Goal: Find contact information: Find contact information

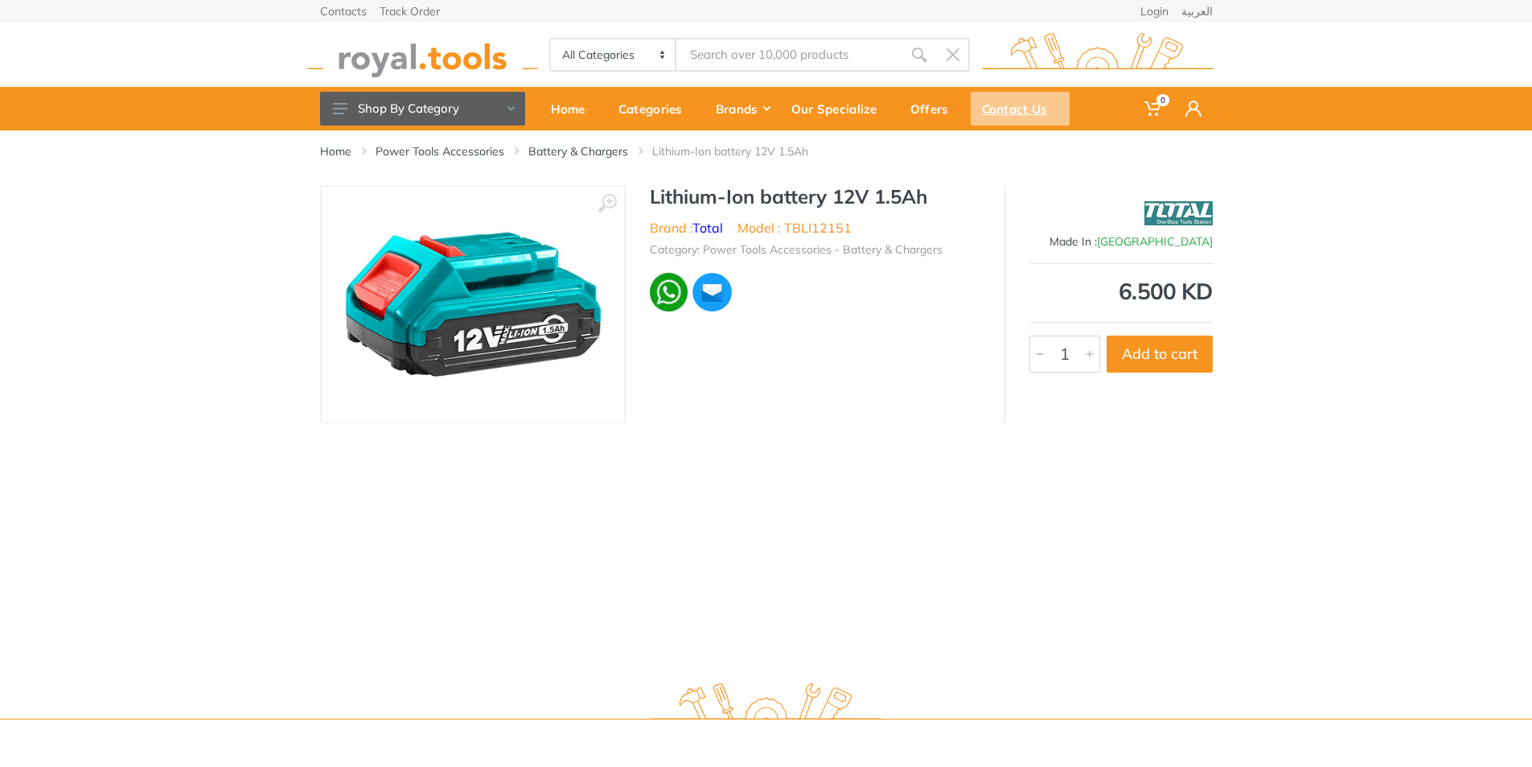
click at [1001, 109] on div "Contact Us" at bounding box center [1020, 109] width 99 height 34
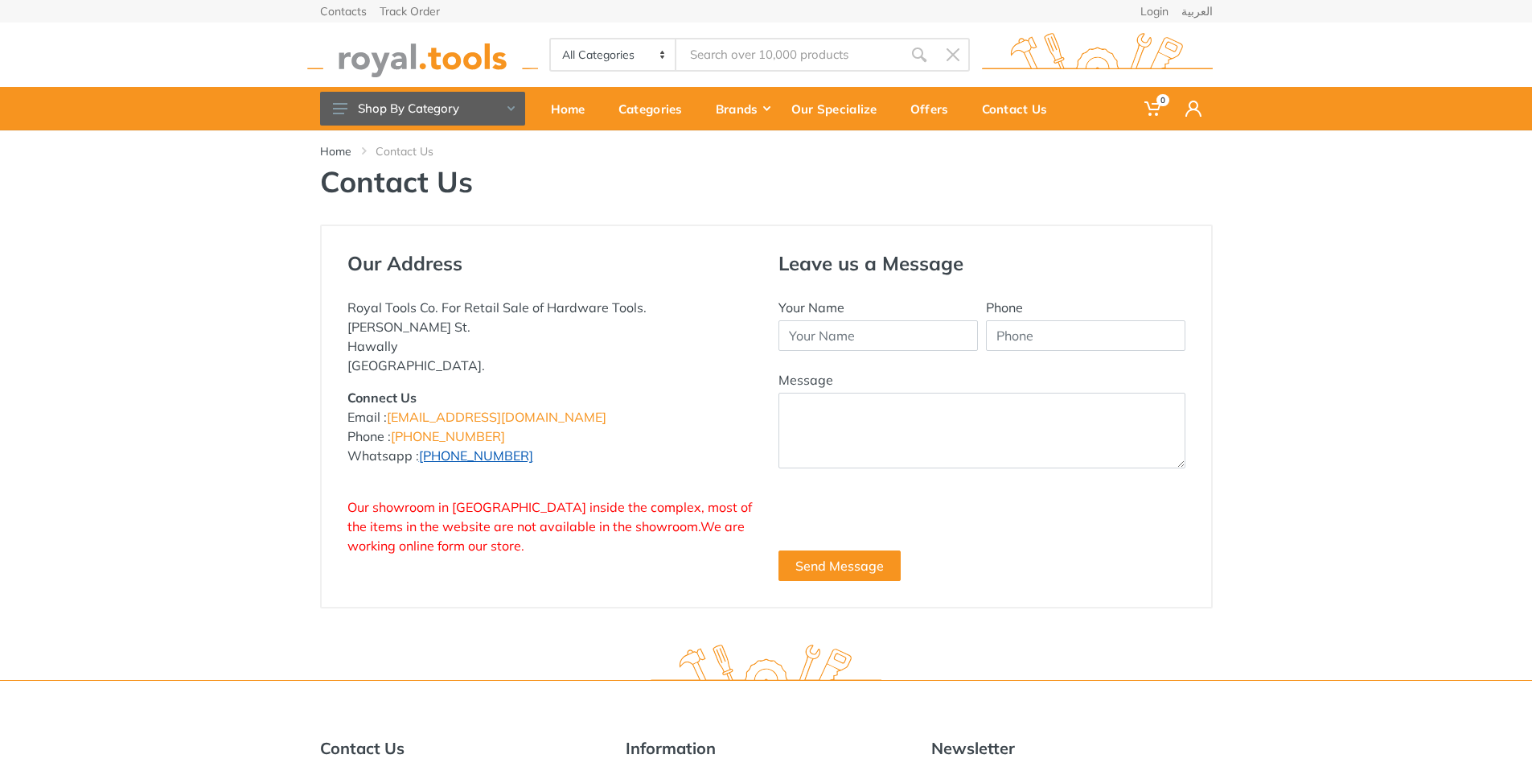
drag, startPoint x: 530, startPoint y: 450, endPoint x: 423, endPoint y: 452, distance: 107.0
click at [423, 452] on p "Connect Us Email : [EMAIL_ADDRESS][DOMAIN_NAME] Phone : [PHONE_NUMBER] Whatsapp…" at bounding box center [551, 426] width 407 height 77
copy link "[PHONE_NUMBER]"
